Goal: Information Seeking & Learning: Check status

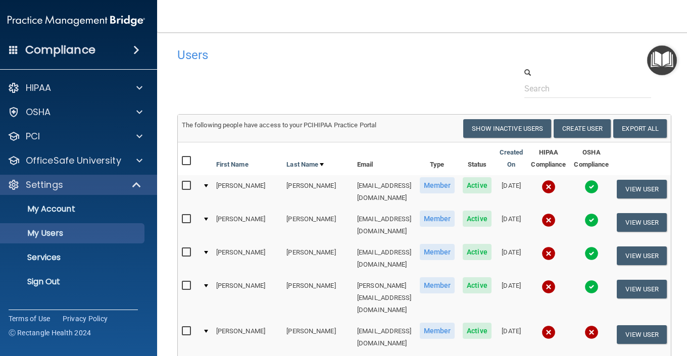
select select "20"
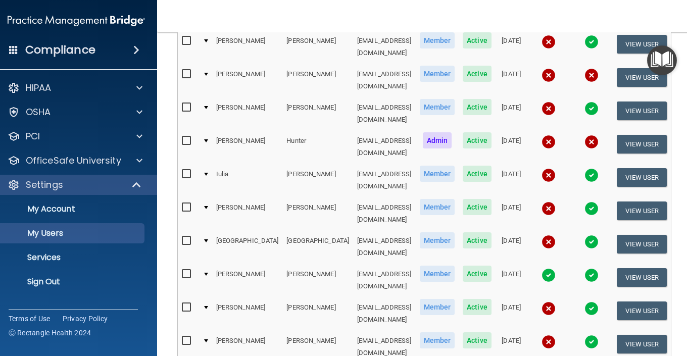
scroll to position [506, 0]
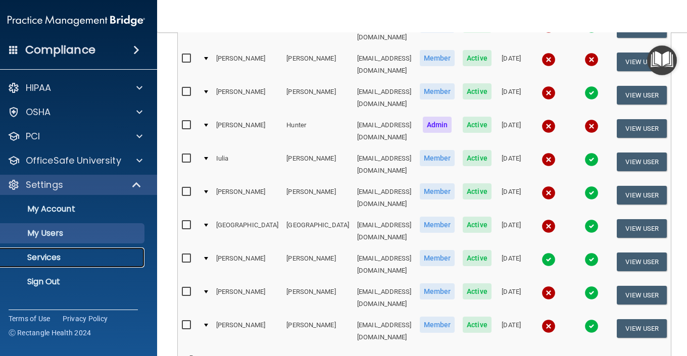
click at [58, 255] on p "Services" at bounding box center [71, 257] width 138 height 10
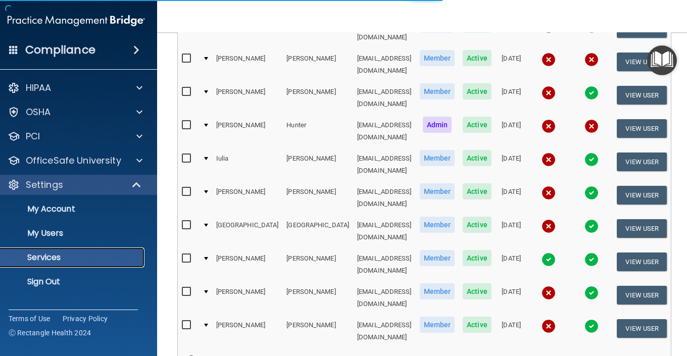
scroll to position [54, 0]
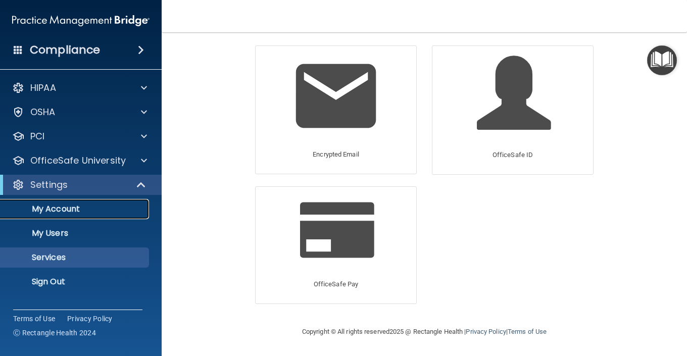
click at [69, 204] on p "My Account" at bounding box center [76, 209] width 138 height 10
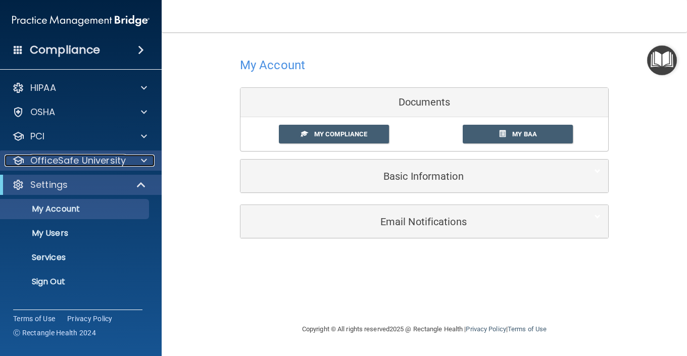
click at [148, 163] on div at bounding box center [142, 160] width 25 height 12
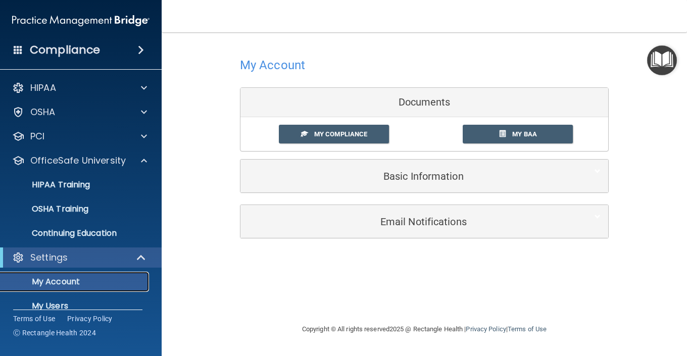
click at [75, 283] on p "My Account" at bounding box center [76, 282] width 138 height 10
click at [85, 257] on div "Settings" at bounding box center [67, 257] width 125 height 12
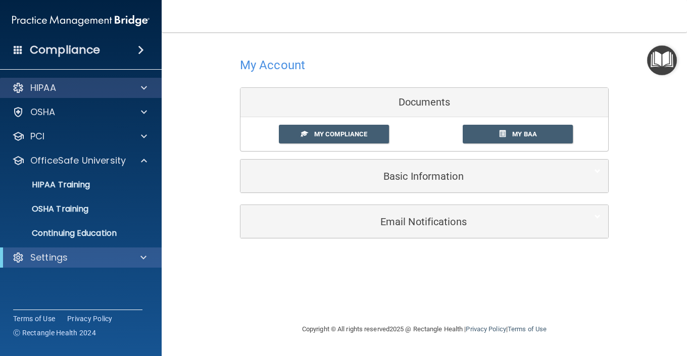
click at [79, 81] on div "HIPAA" at bounding box center [81, 88] width 162 height 20
click at [140, 85] on div at bounding box center [142, 88] width 25 height 12
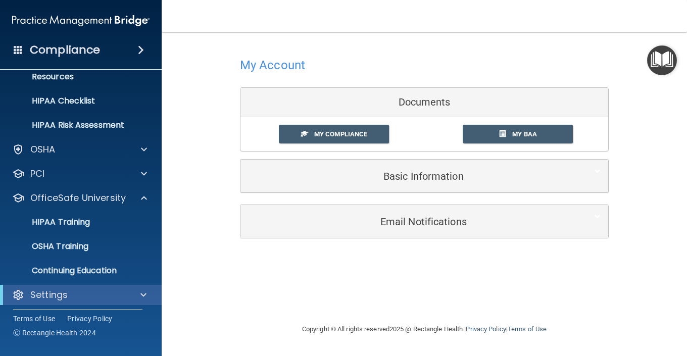
scroll to position [136, 0]
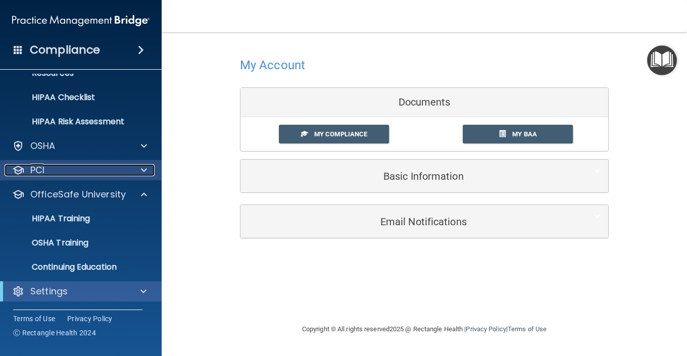
click at [143, 167] on span at bounding box center [144, 170] width 6 height 12
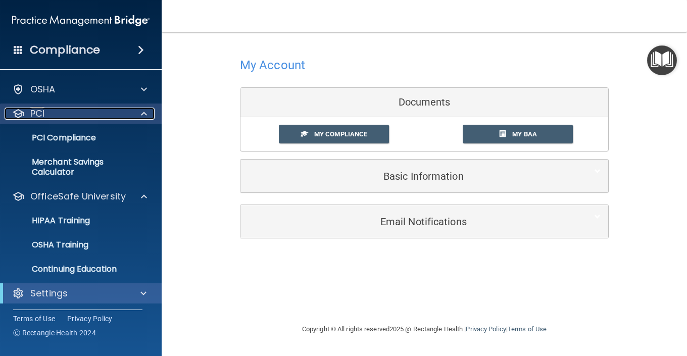
scroll to position [194, 0]
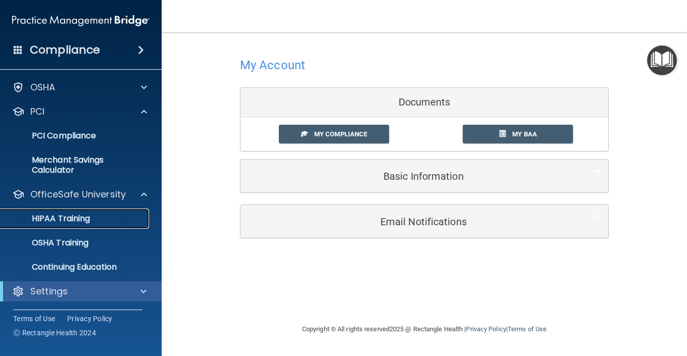
click at [90, 215] on p "HIPAA Training" at bounding box center [48, 219] width 83 height 10
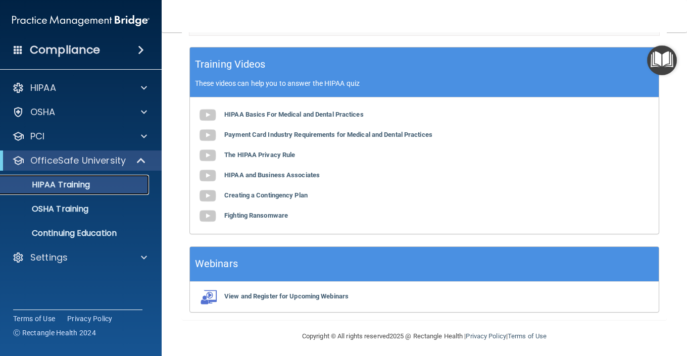
scroll to position [348, 0]
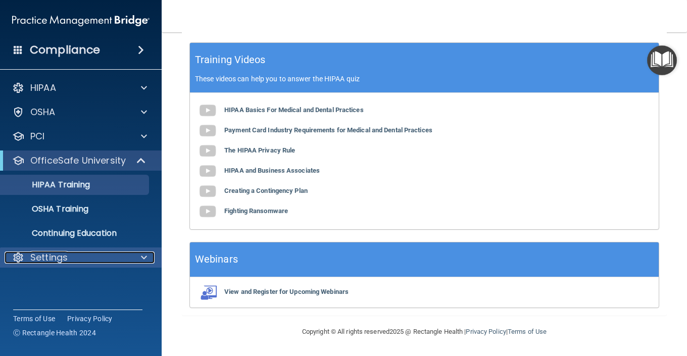
click at [143, 255] on span at bounding box center [144, 257] width 6 height 12
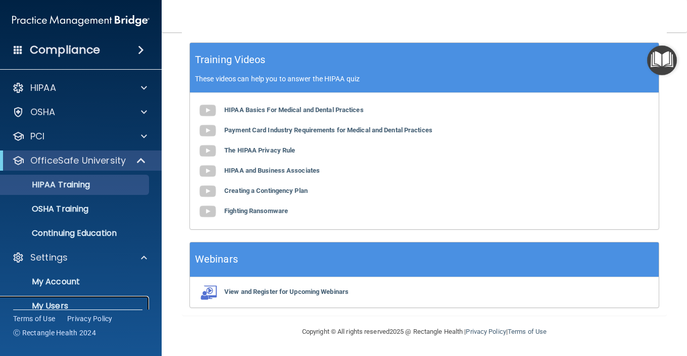
click at [60, 301] on p "My Users" at bounding box center [76, 306] width 138 height 10
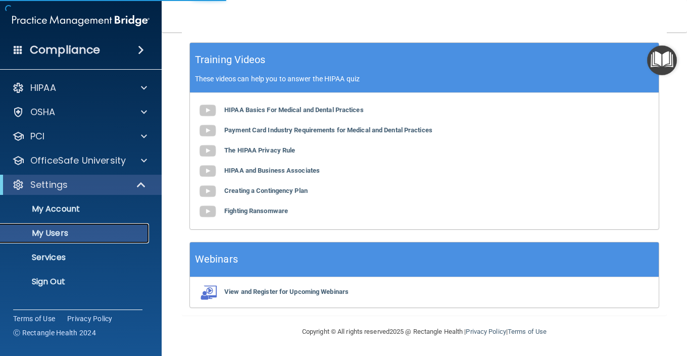
select select "20"
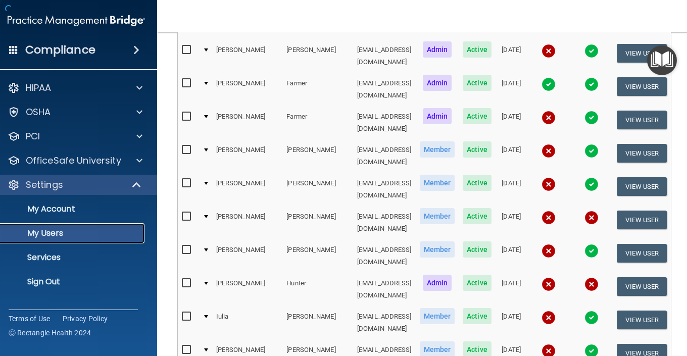
scroll to position [506, 0]
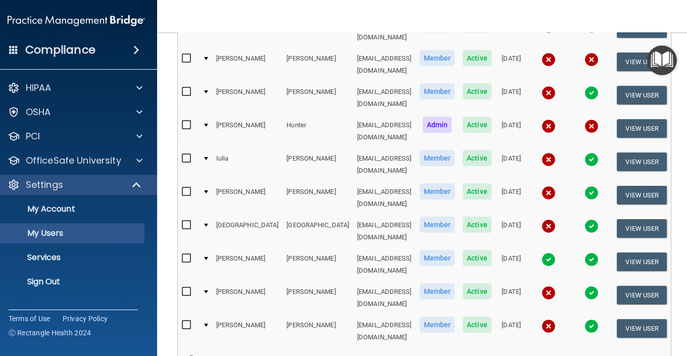
select select "20"
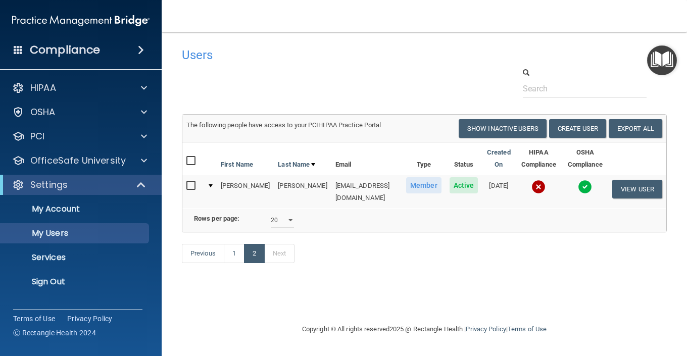
click at [140, 54] on span at bounding box center [141, 50] width 6 height 12
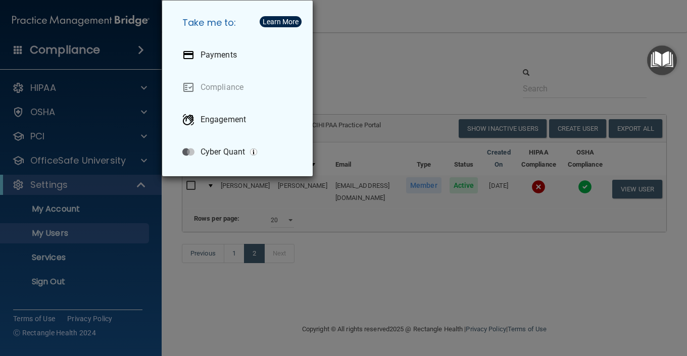
click at [391, 26] on div "Take me to: Payments Compliance Engagement Cyber Quant" at bounding box center [343, 178] width 687 height 356
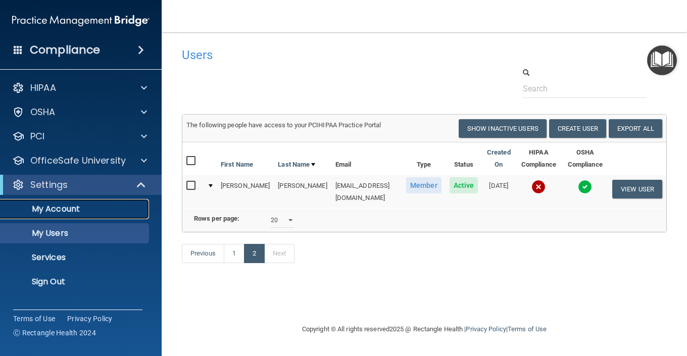
click at [65, 209] on p "My Account" at bounding box center [76, 209] width 138 height 10
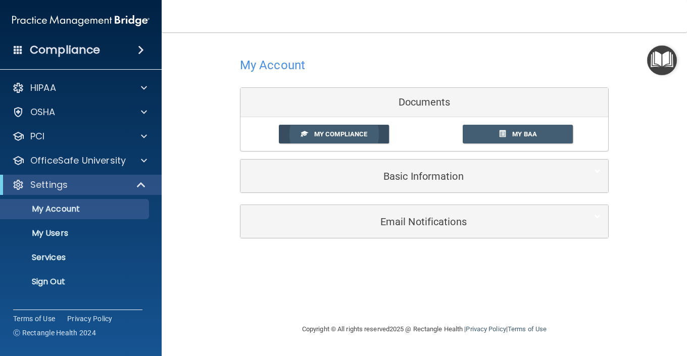
click at [332, 129] on link "My Compliance" at bounding box center [334, 134] width 111 height 19
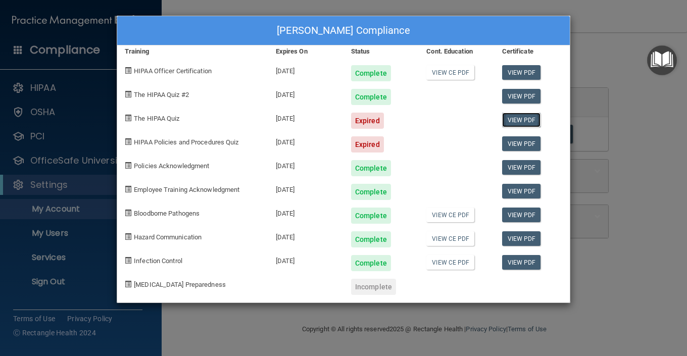
click at [526, 115] on link "View PDF" at bounding box center [521, 120] width 39 height 15
click at [513, 146] on link "View PDF" at bounding box center [521, 143] width 39 height 15
click at [126, 119] on span at bounding box center [128, 118] width 7 height 7
click at [129, 117] on span at bounding box center [128, 118] width 7 height 7
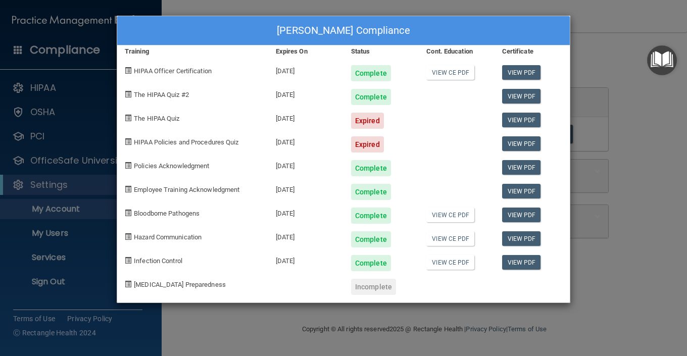
click at [159, 149] on div "HIPAA Policies and Procedures Quiz" at bounding box center [192, 141] width 151 height 24
click at [623, 162] on div "[PERSON_NAME] Compliance Training Expires On Status Cont. Education Certificate…" at bounding box center [343, 178] width 687 height 356
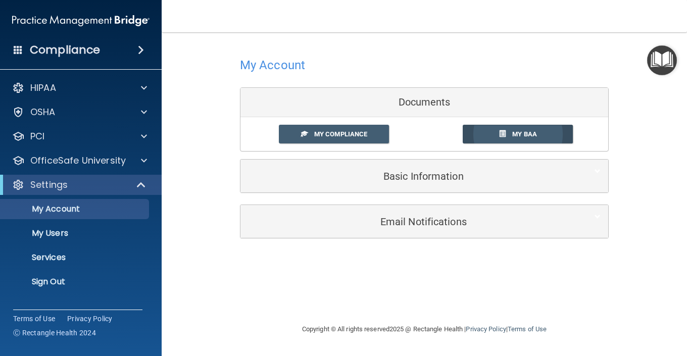
click at [521, 134] on span "My BAA" at bounding box center [524, 134] width 25 height 8
